Goal: Find specific page/section: Find specific page/section

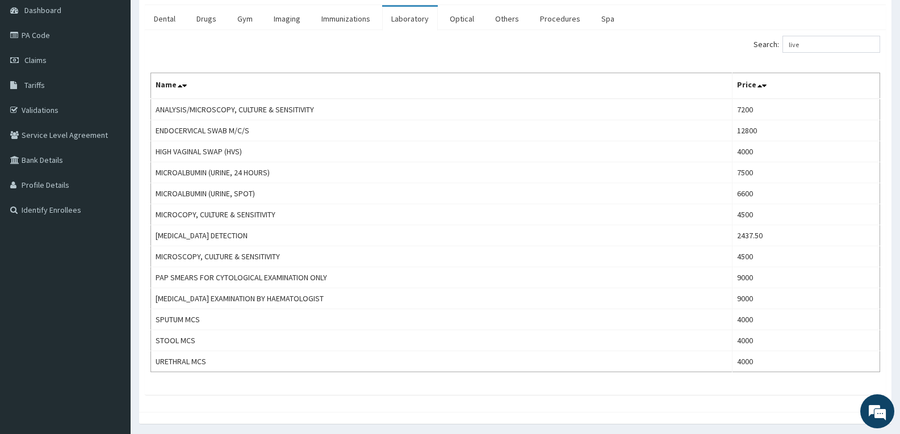
type input "liver"
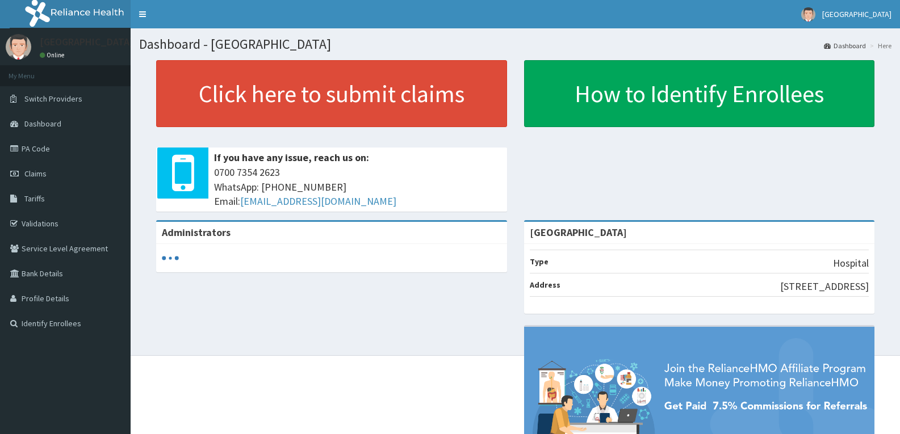
click at [43, 203] on span "Tariffs" at bounding box center [34, 199] width 20 height 10
click at [40, 200] on span "Tariffs" at bounding box center [34, 199] width 20 height 10
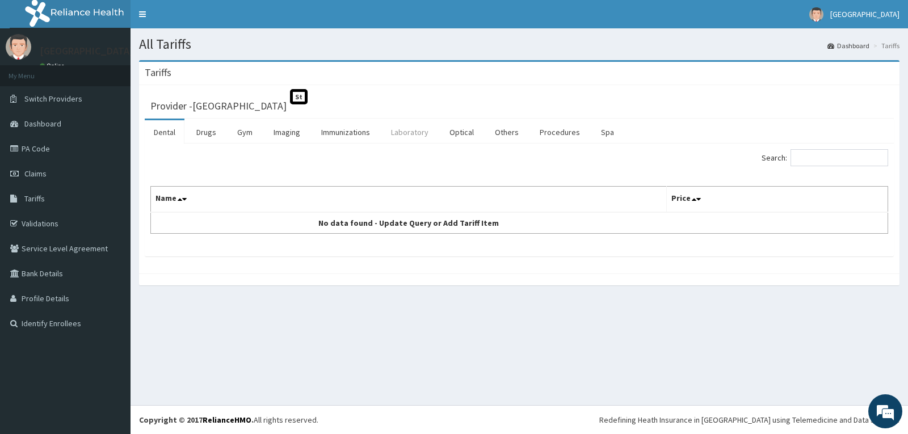
click at [412, 134] on link "Laboratory" at bounding box center [410, 132] width 56 height 24
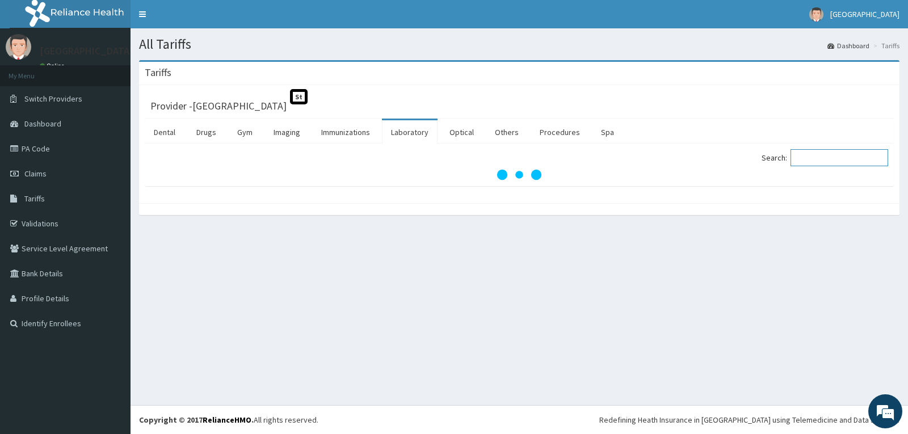
click at [816, 161] on input "Search:" at bounding box center [840, 157] width 98 height 17
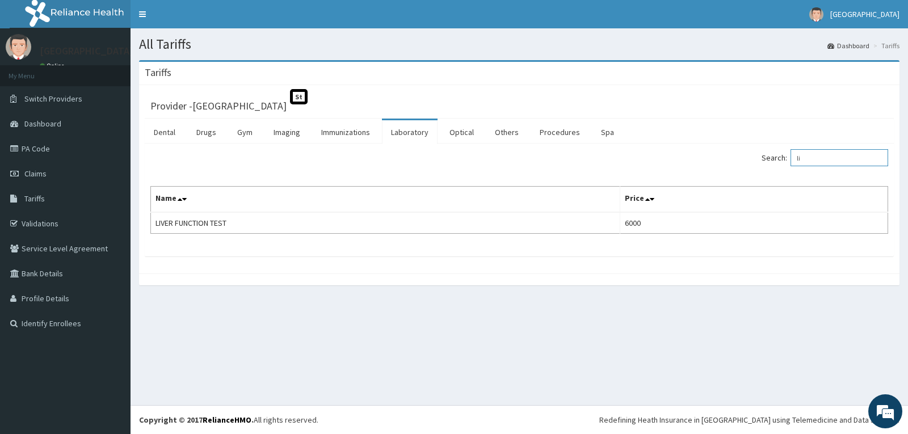
type input "l"
type input "h"
type input "l"
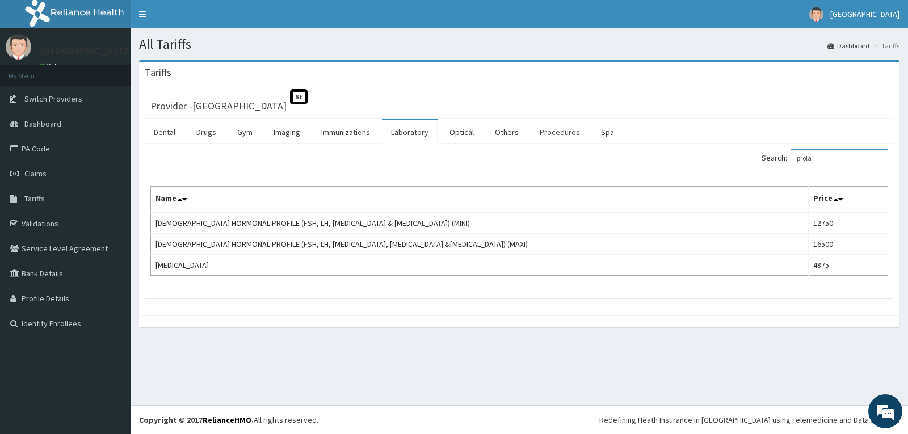
click at [827, 160] on input "prola" at bounding box center [840, 157] width 98 height 17
type input "p"
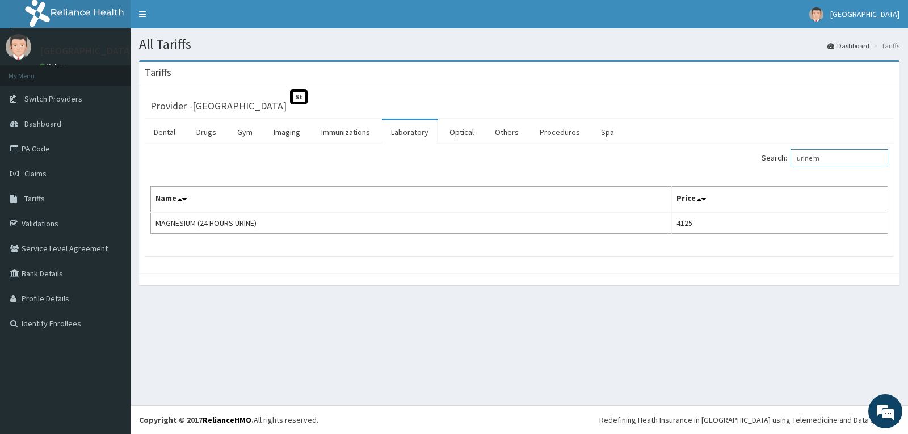
click at [837, 158] on input "urine m" at bounding box center [840, 157] width 98 height 17
type input "u"
type input "e"
type input "v"
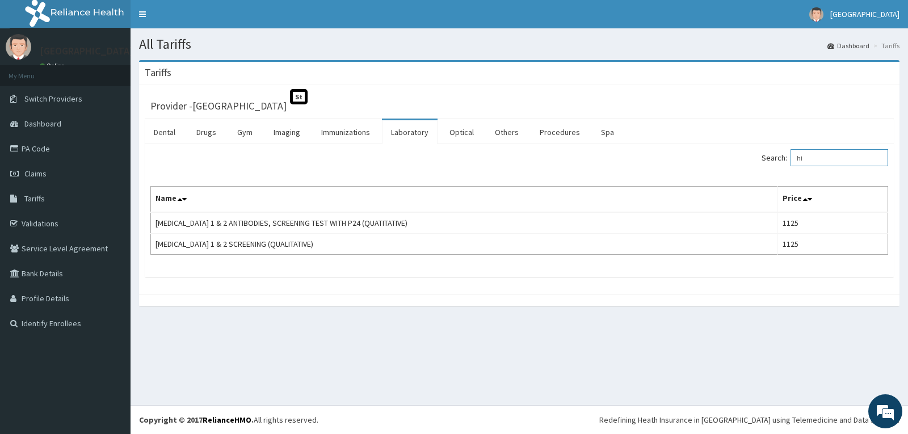
type input "h"
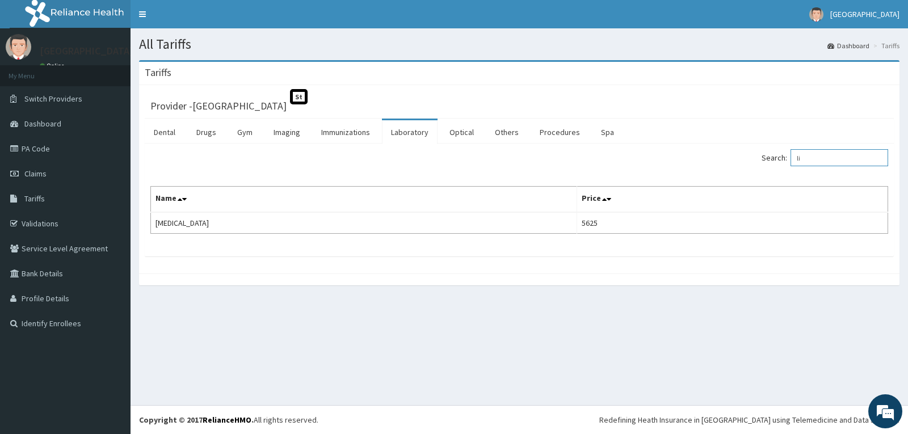
type input "l"
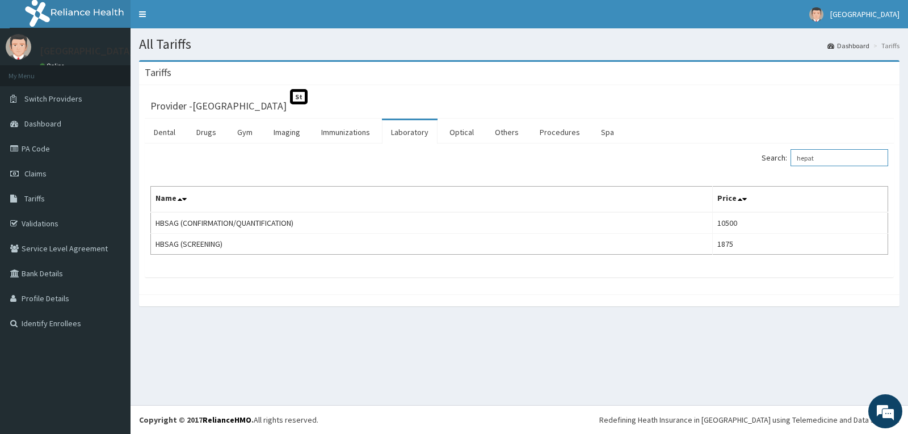
type input "hepat"
